Goal: Transaction & Acquisition: Download file/media

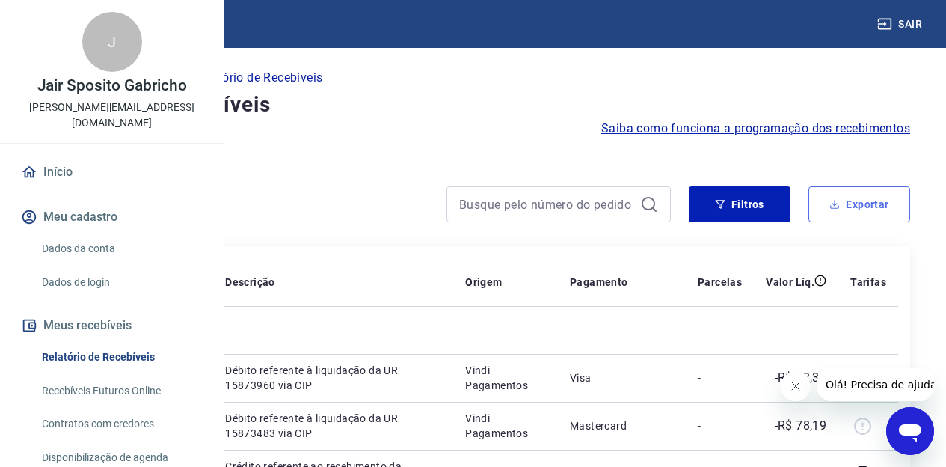
click at [834, 213] on button "Exportar" at bounding box center [860, 204] width 102 height 36
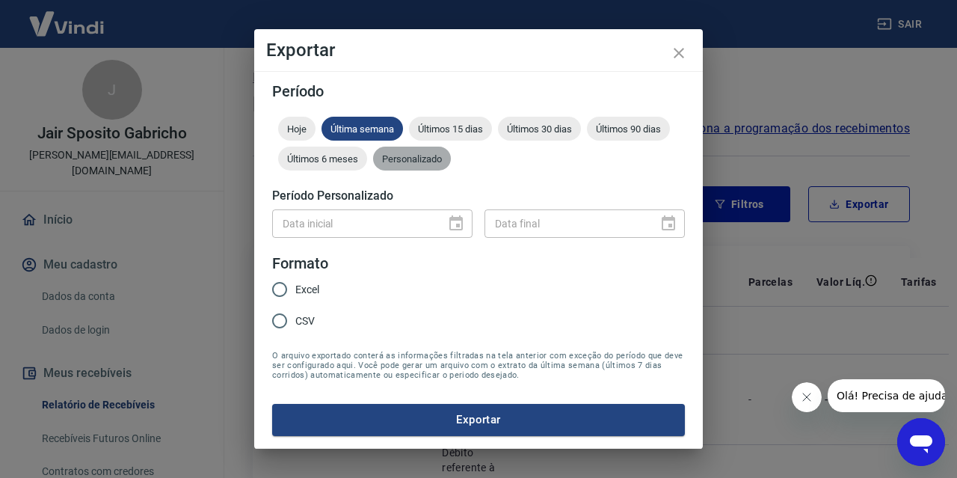
click at [423, 153] on span "Personalizado" at bounding box center [412, 158] width 78 height 11
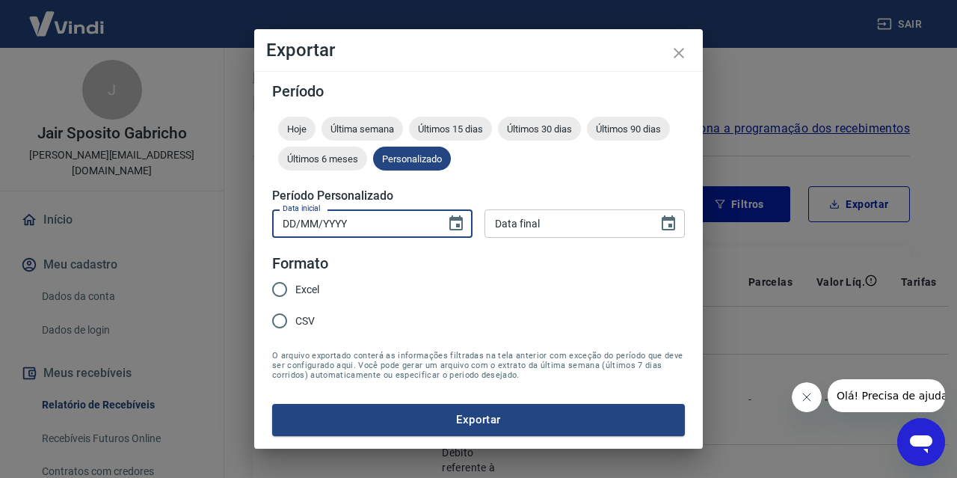
click at [339, 221] on input "DD/MM/YYYY" at bounding box center [353, 223] width 163 height 28
type input "[DATE]"
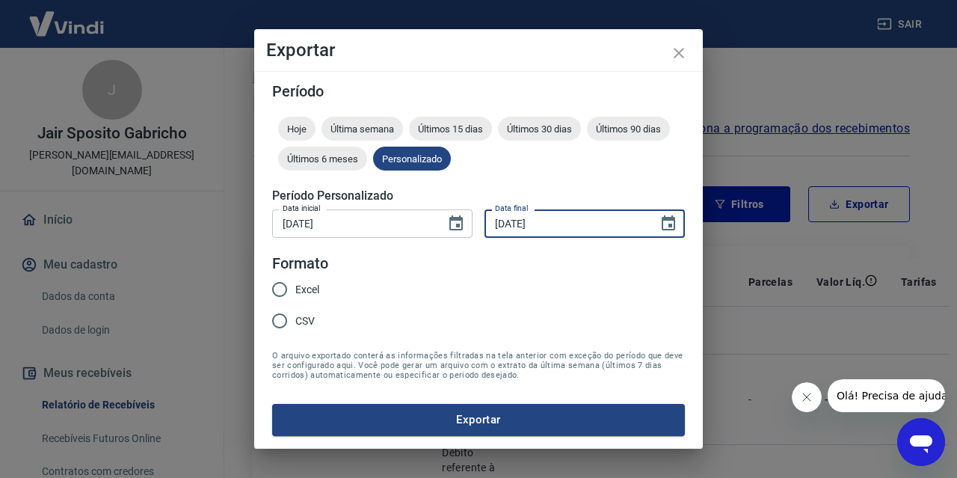
type input "[DATE]"
click at [279, 290] on input "Excel" at bounding box center [279, 289] width 31 height 31
radio input "true"
click at [468, 415] on button "Exportar" at bounding box center [478, 419] width 413 height 31
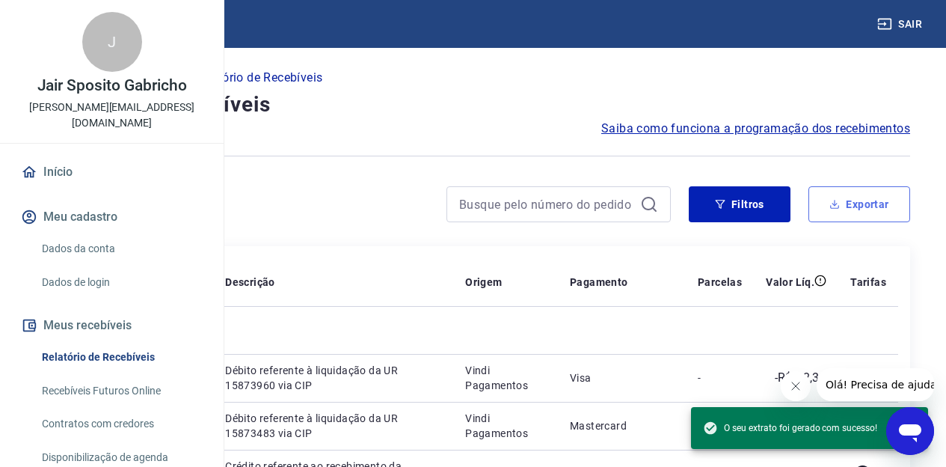
click at [865, 210] on button "Exportar" at bounding box center [860, 204] width 102 height 36
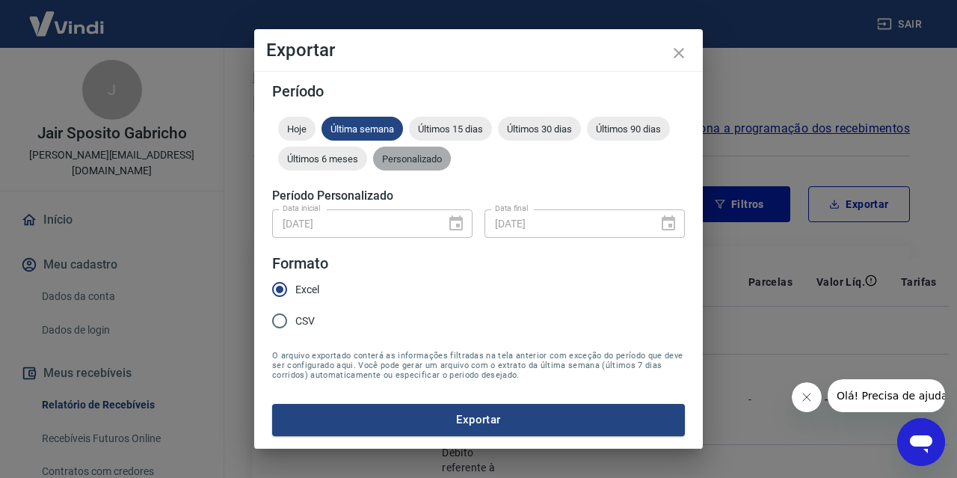
click at [390, 159] on span "Personalizado" at bounding box center [412, 158] width 78 height 11
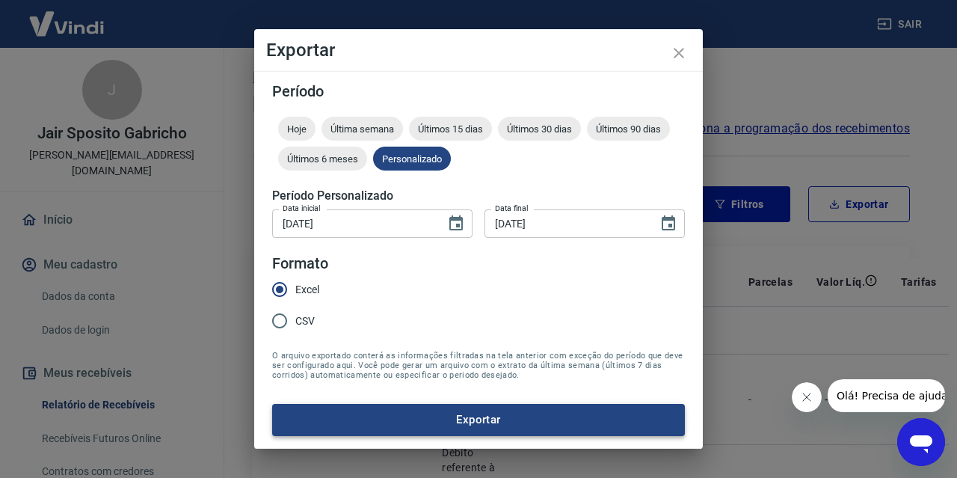
click at [491, 416] on button "Exportar" at bounding box center [478, 419] width 413 height 31
